Goal: Find specific page/section: Find specific page/section

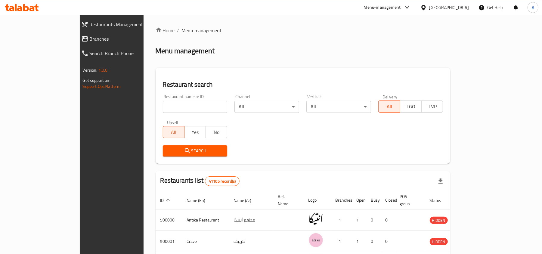
click at [163, 108] on input "search" at bounding box center [195, 107] width 65 height 12
paste input "648538"
type input "648538"
click at [175, 152] on span "Search" at bounding box center [195, 151] width 55 height 8
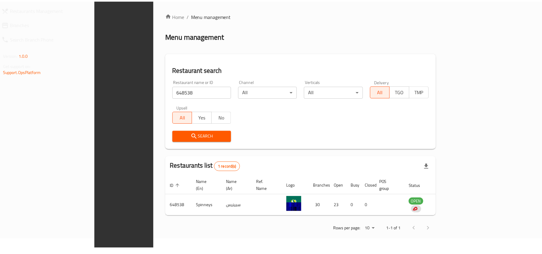
scroll to position [3, 0]
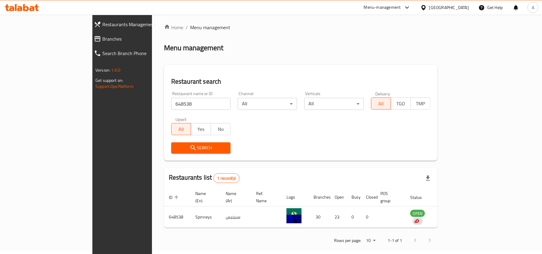
click at [459, 6] on div "[GEOGRAPHIC_DATA]" at bounding box center [449, 7] width 40 height 7
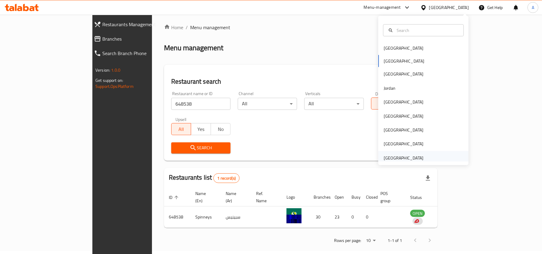
click at [384, 158] on div "[GEOGRAPHIC_DATA]" at bounding box center [404, 158] width 40 height 7
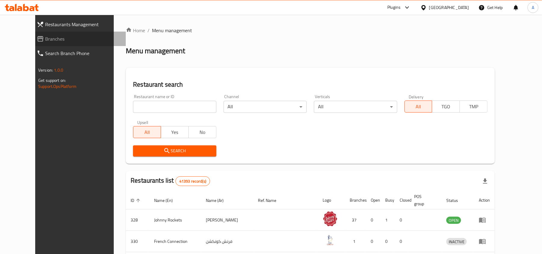
click at [45, 38] on span "Branches" at bounding box center [83, 38] width 76 height 7
